Goal: Task Accomplishment & Management: Use online tool/utility

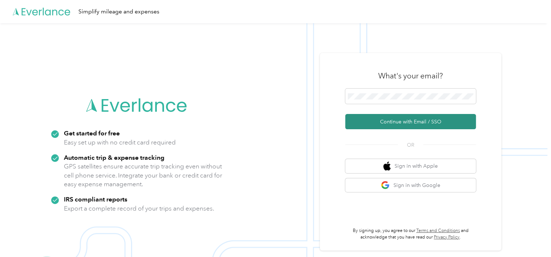
click at [401, 122] on button "Continue with Email / SSO" at bounding box center [410, 121] width 131 height 15
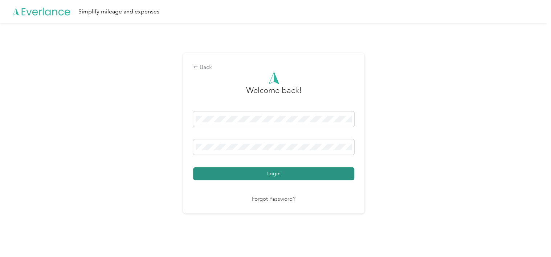
click at [293, 171] on button "Login" at bounding box center [273, 173] width 161 height 13
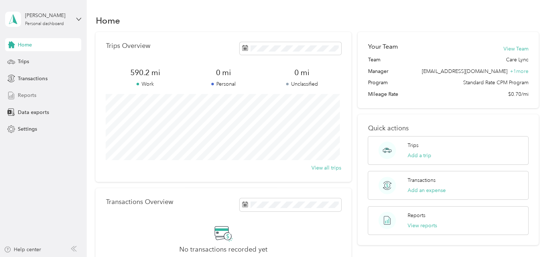
click at [30, 94] on span "Reports" at bounding box center [27, 95] width 18 height 8
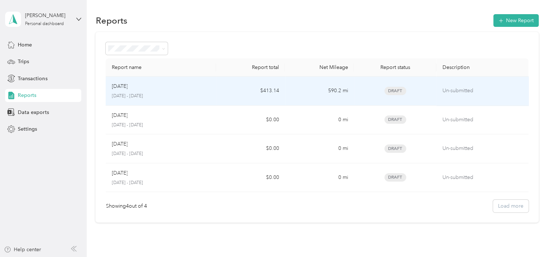
click at [429, 89] on td "Draft" at bounding box center [395, 91] width 83 height 29
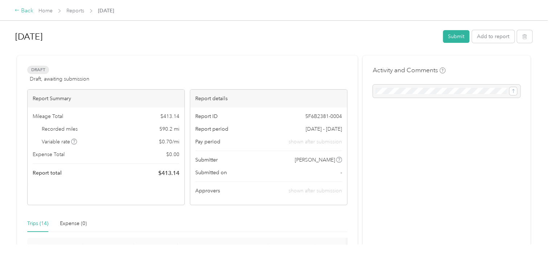
click at [26, 12] on div "Back" at bounding box center [24, 11] width 19 height 9
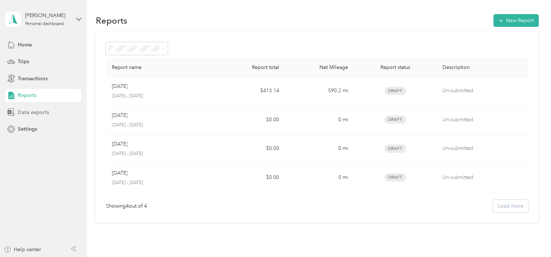
click at [39, 110] on span "Data exports" at bounding box center [33, 112] width 31 height 8
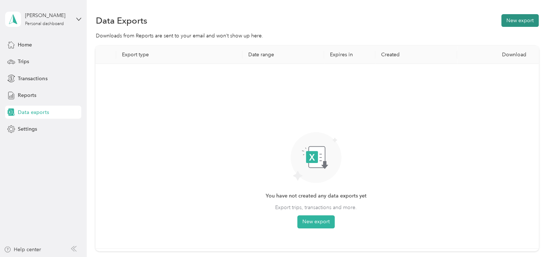
click at [519, 18] on button "New export" at bounding box center [519, 20] width 37 height 13
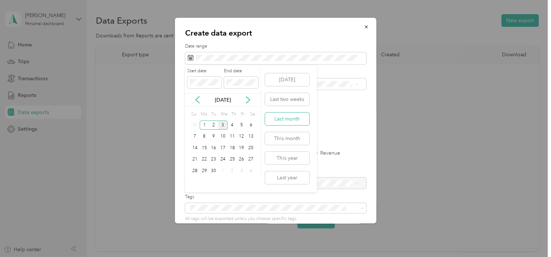
click at [287, 117] on button "Last month" at bounding box center [287, 118] width 44 height 13
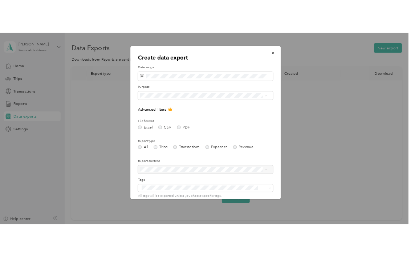
scroll to position [58, 0]
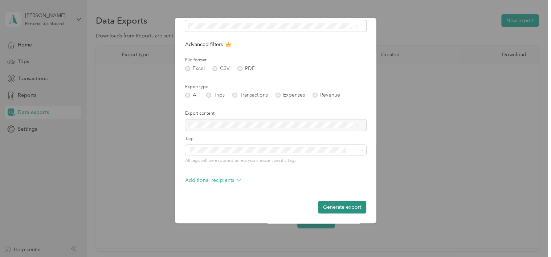
click at [335, 209] on button "Generate export" at bounding box center [342, 207] width 48 height 13
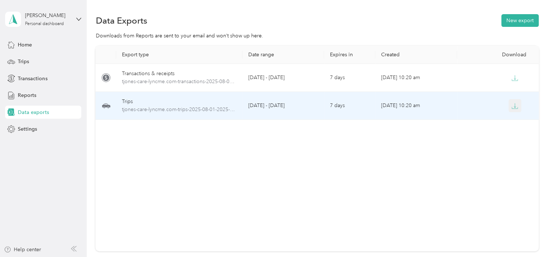
click at [512, 108] on icon "button" at bounding box center [514, 106] width 7 height 7
